Goal: Task Accomplishment & Management: Manage account settings

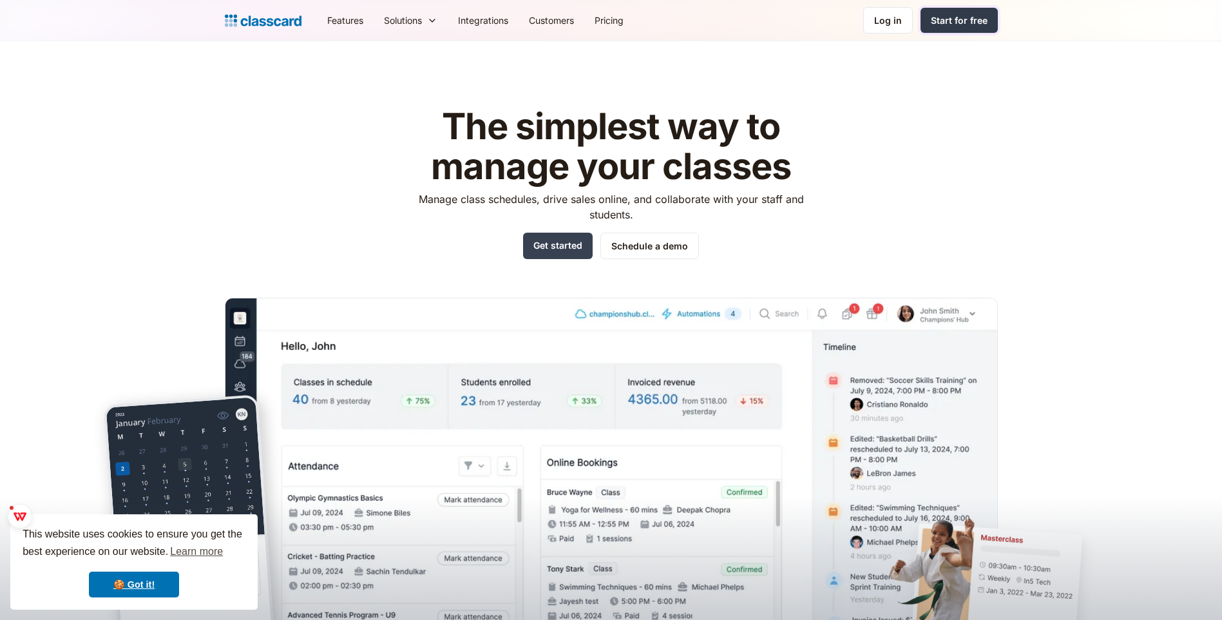
click at [951, 19] on div "Start for free" at bounding box center [959, 21] width 57 height 14
click at [892, 21] on div "Log in" at bounding box center [888, 21] width 28 height 14
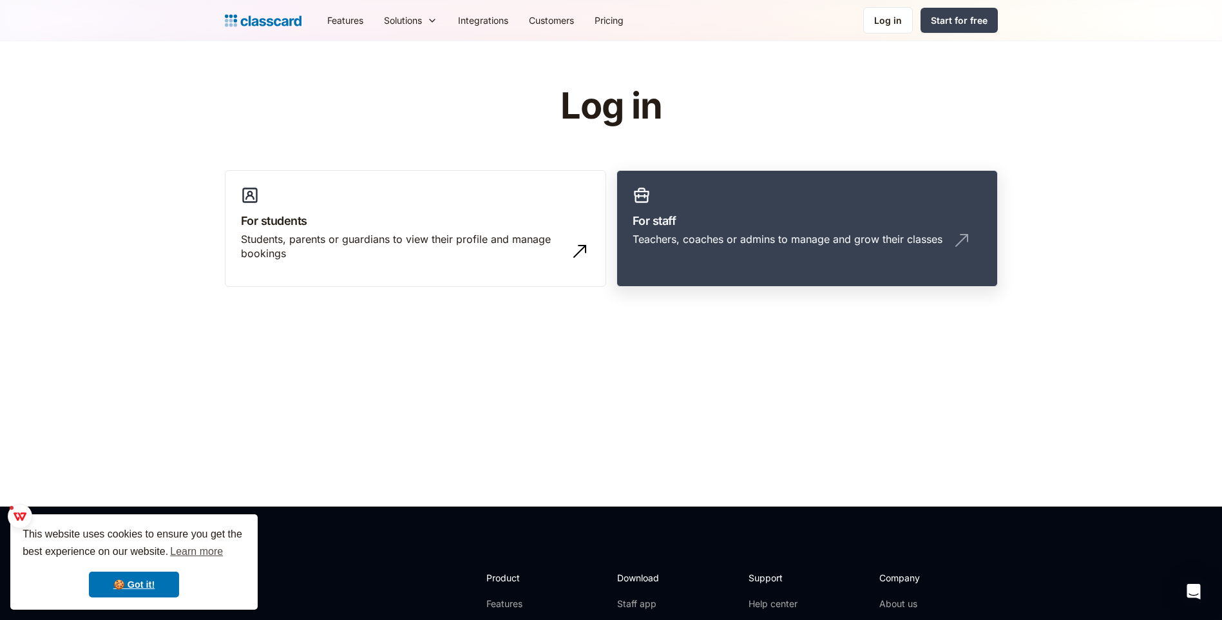
click at [725, 256] on div "Teachers, coaches or admins to manage and grow their classes" at bounding box center [807, 244] width 349 height 24
